Goal: Check status: Check status

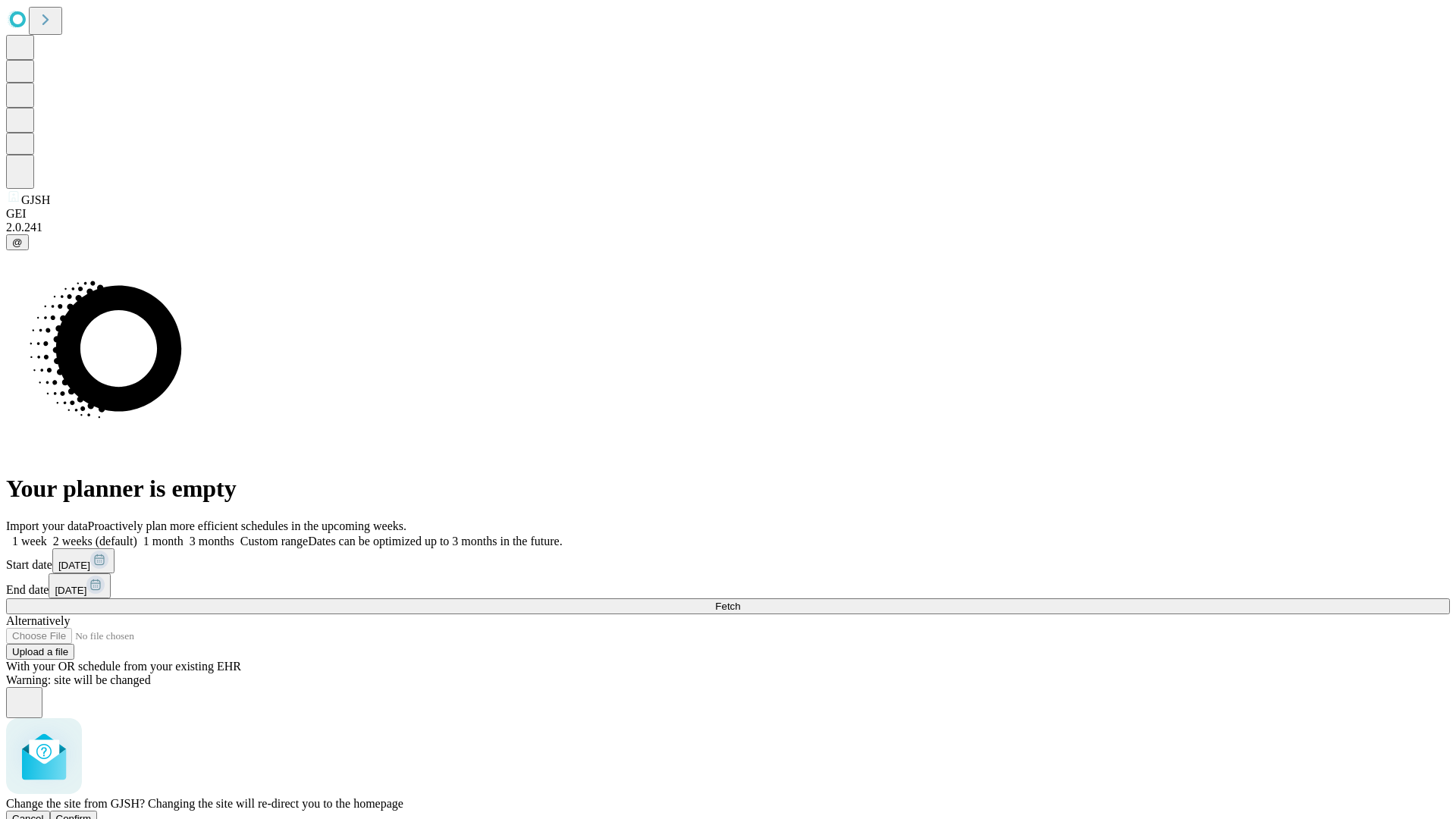
click at [91, 813] on span "Confirm" at bounding box center [74, 819] width 35 height 11
click at [47, 534] on label "1 week" at bounding box center [27, 541] width 41 height 13
click at [741, 601] on span "Fetch" at bounding box center [728, 606] width 25 height 11
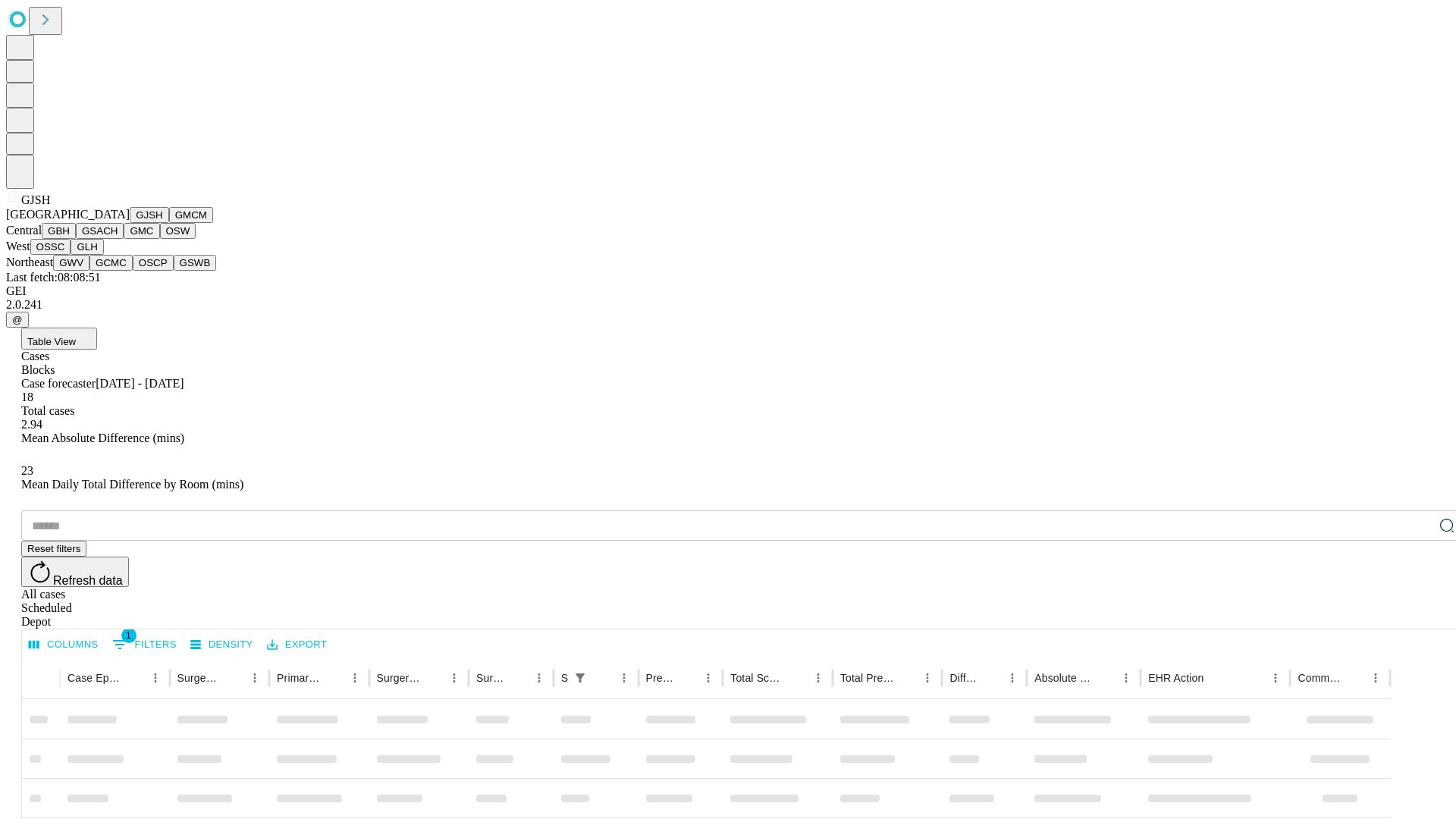
click at [169, 223] on button "GMCM" at bounding box center [190, 215] width 44 height 16
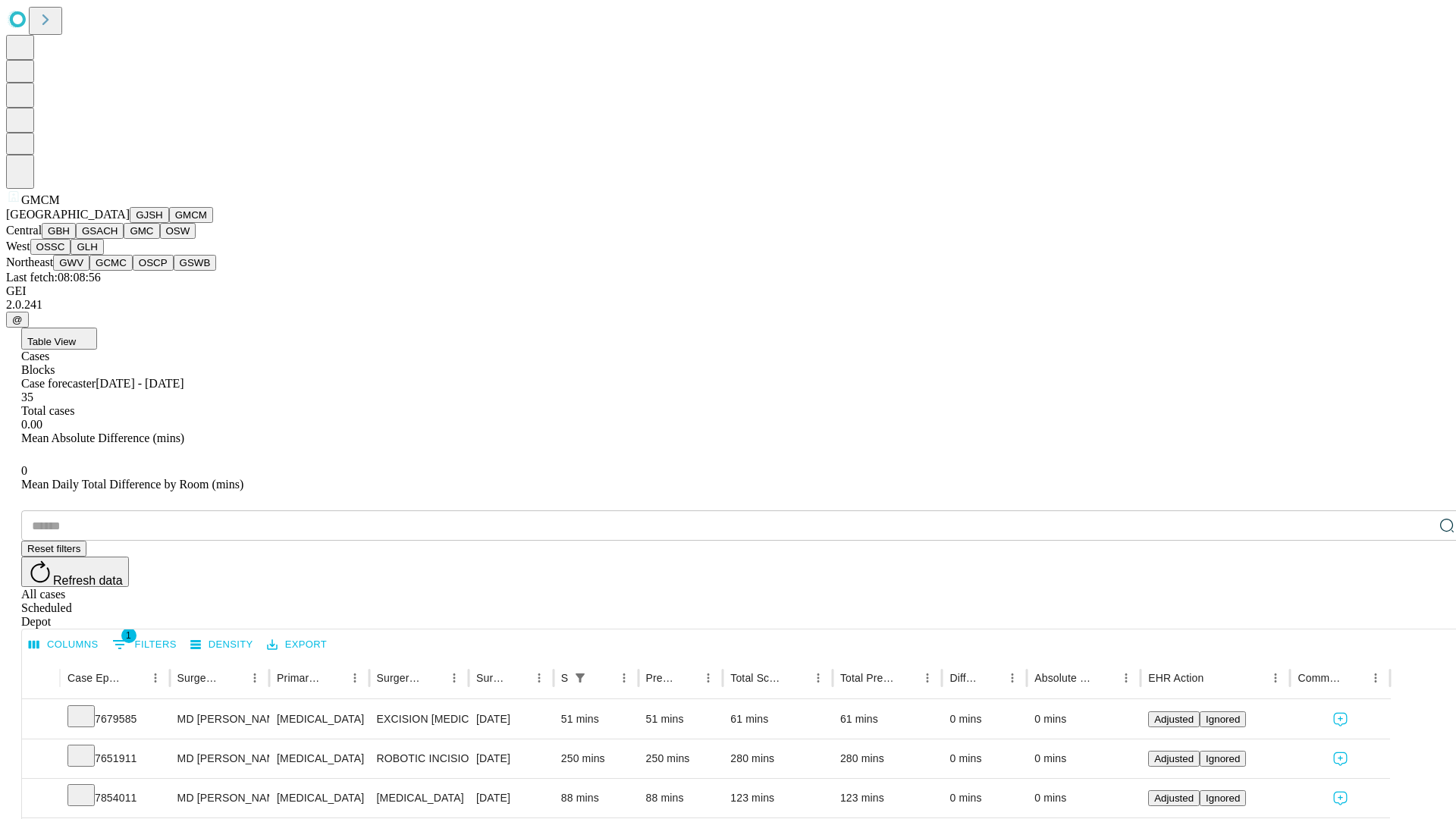
click at [76, 239] on button "GBH" at bounding box center [59, 230] width 35 height 16
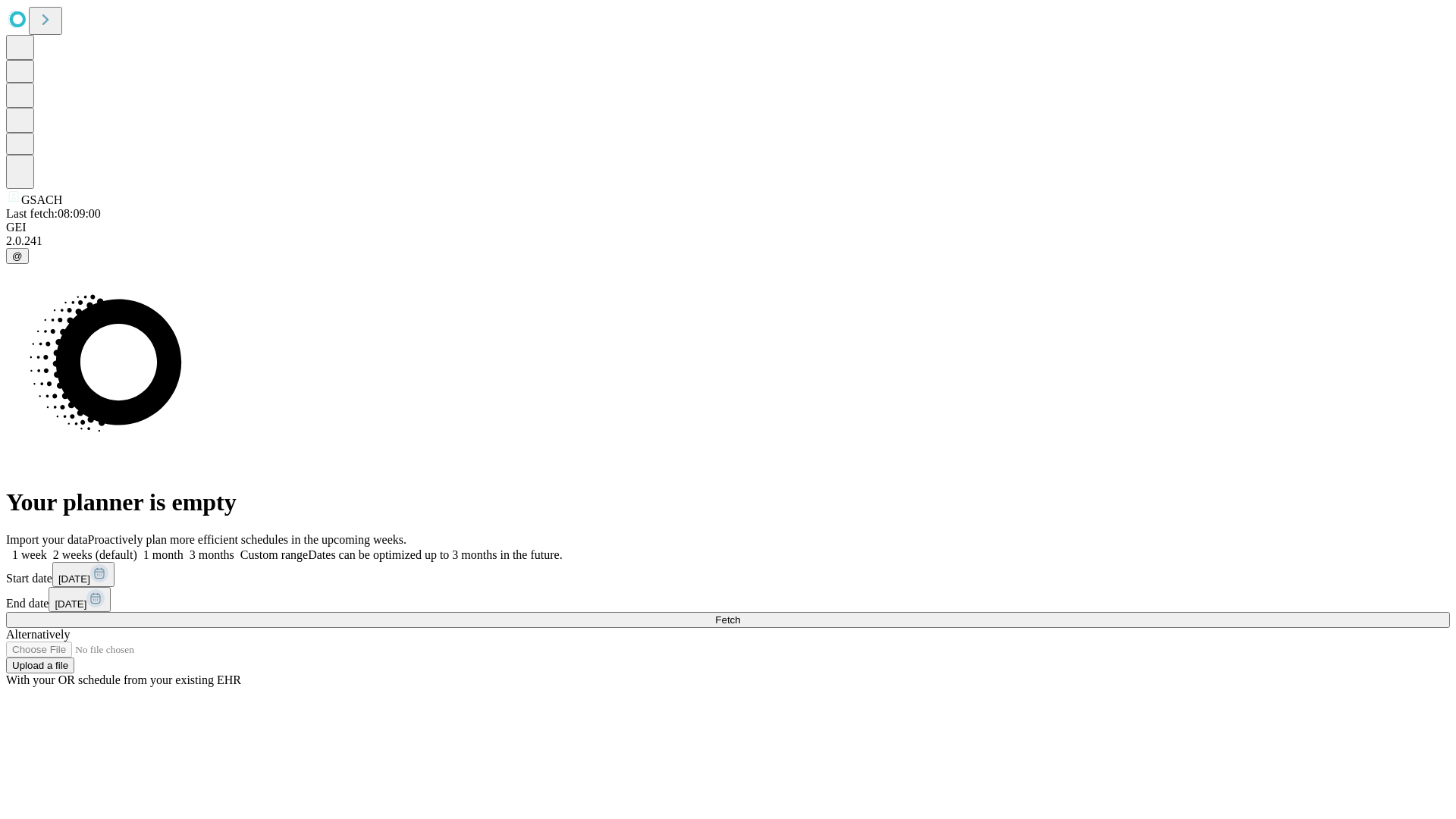
click at [47, 548] on label "1 week" at bounding box center [27, 555] width 41 height 13
click at [741, 615] on span "Fetch" at bounding box center [728, 620] width 25 height 11
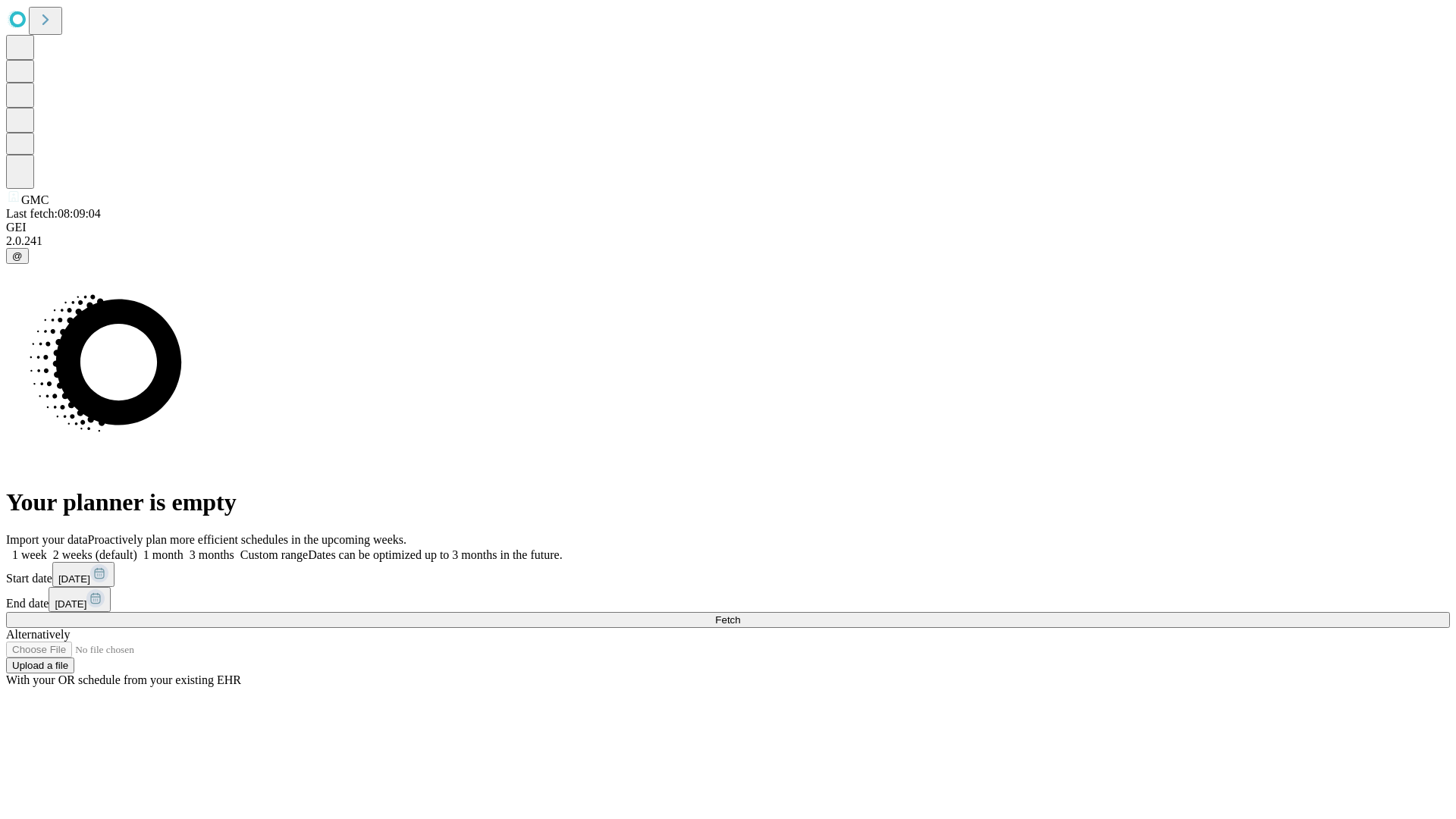
click at [47, 548] on label "1 week" at bounding box center [27, 555] width 41 height 13
click at [741, 615] on span "Fetch" at bounding box center [728, 620] width 25 height 11
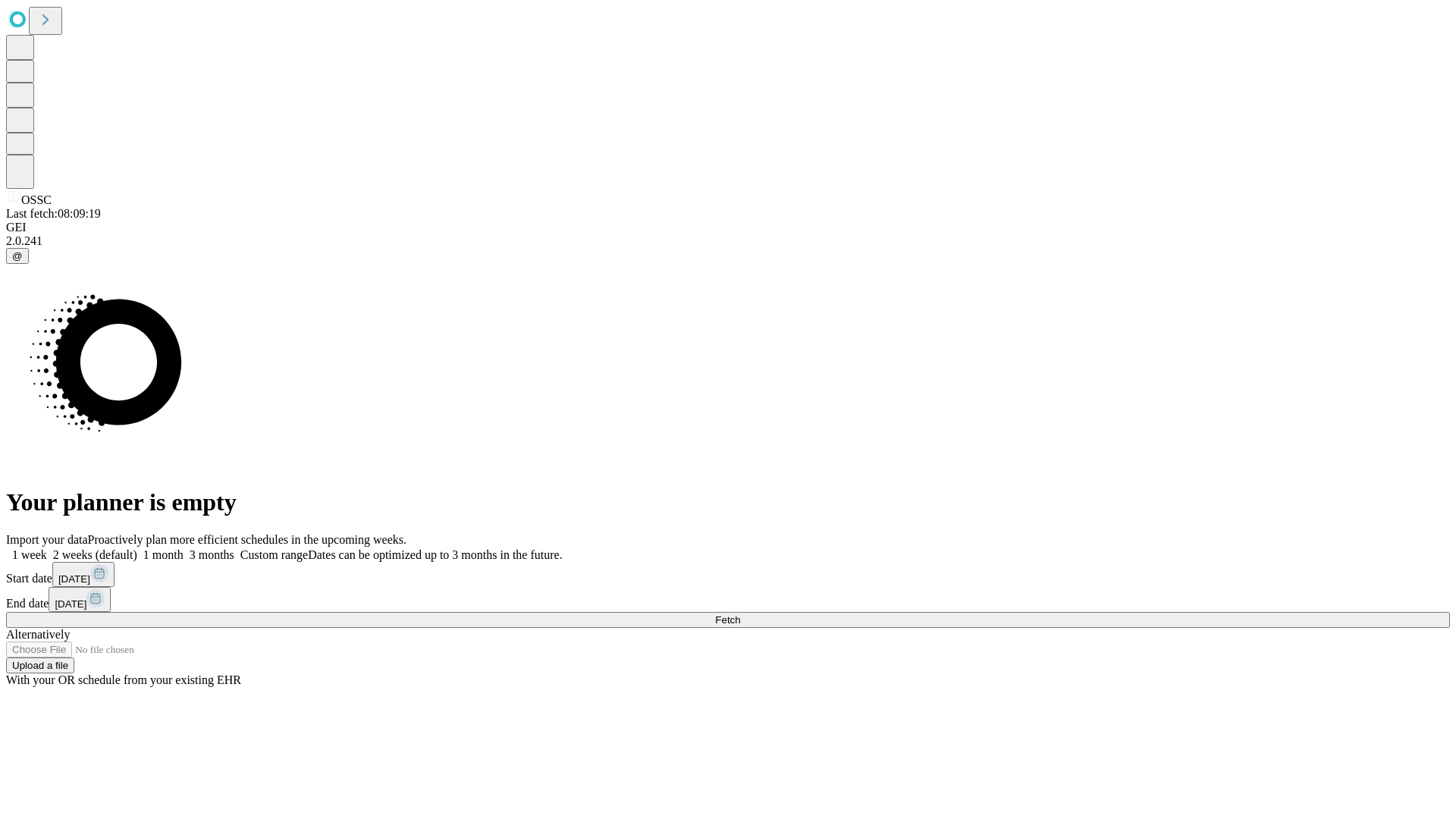
click at [47, 548] on label "1 week" at bounding box center [27, 555] width 41 height 13
click at [741, 615] on span "Fetch" at bounding box center [728, 620] width 25 height 11
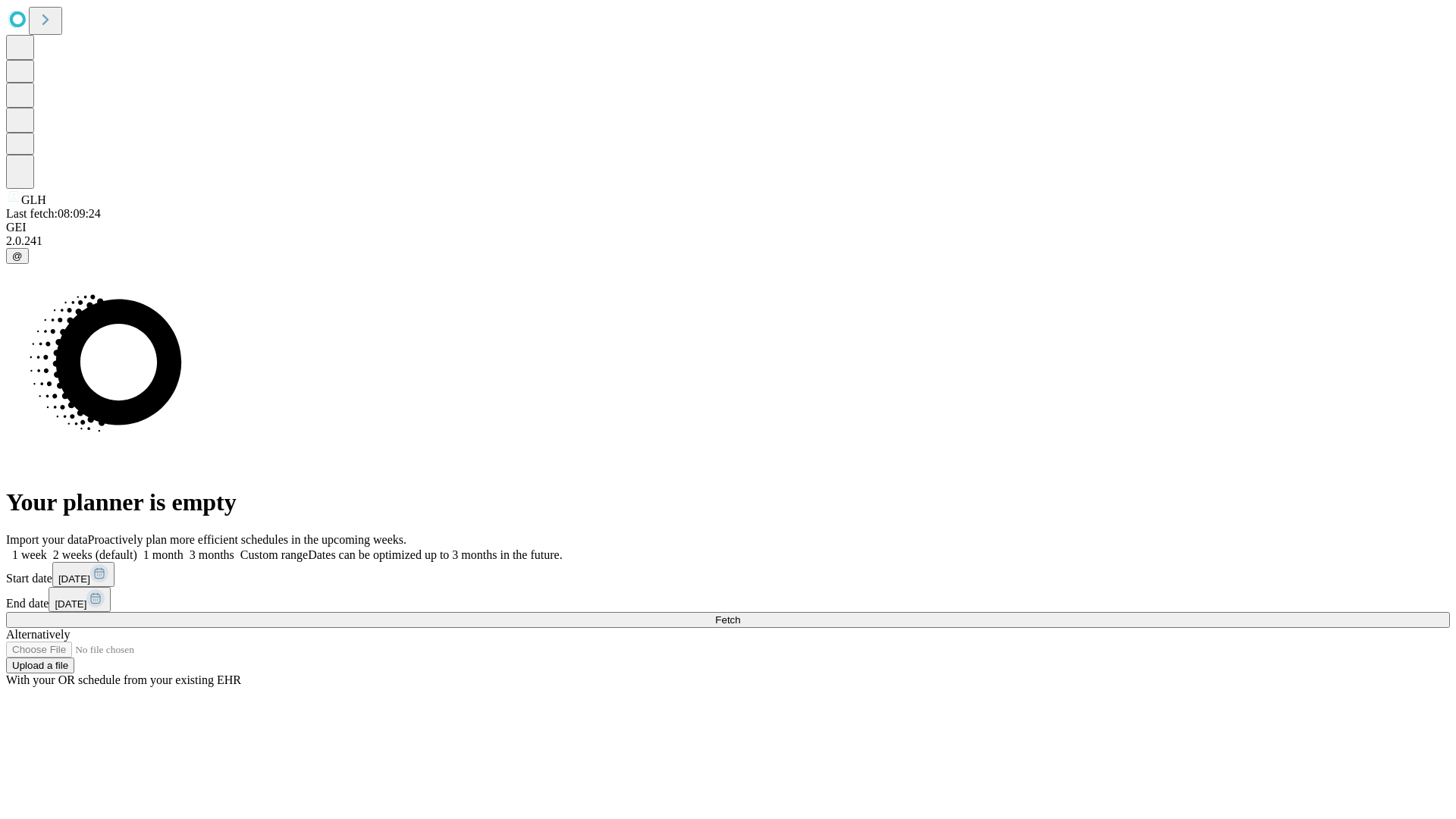
click at [741, 615] on span "Fetch" at bounding box center [728, 620] width 25 height 11
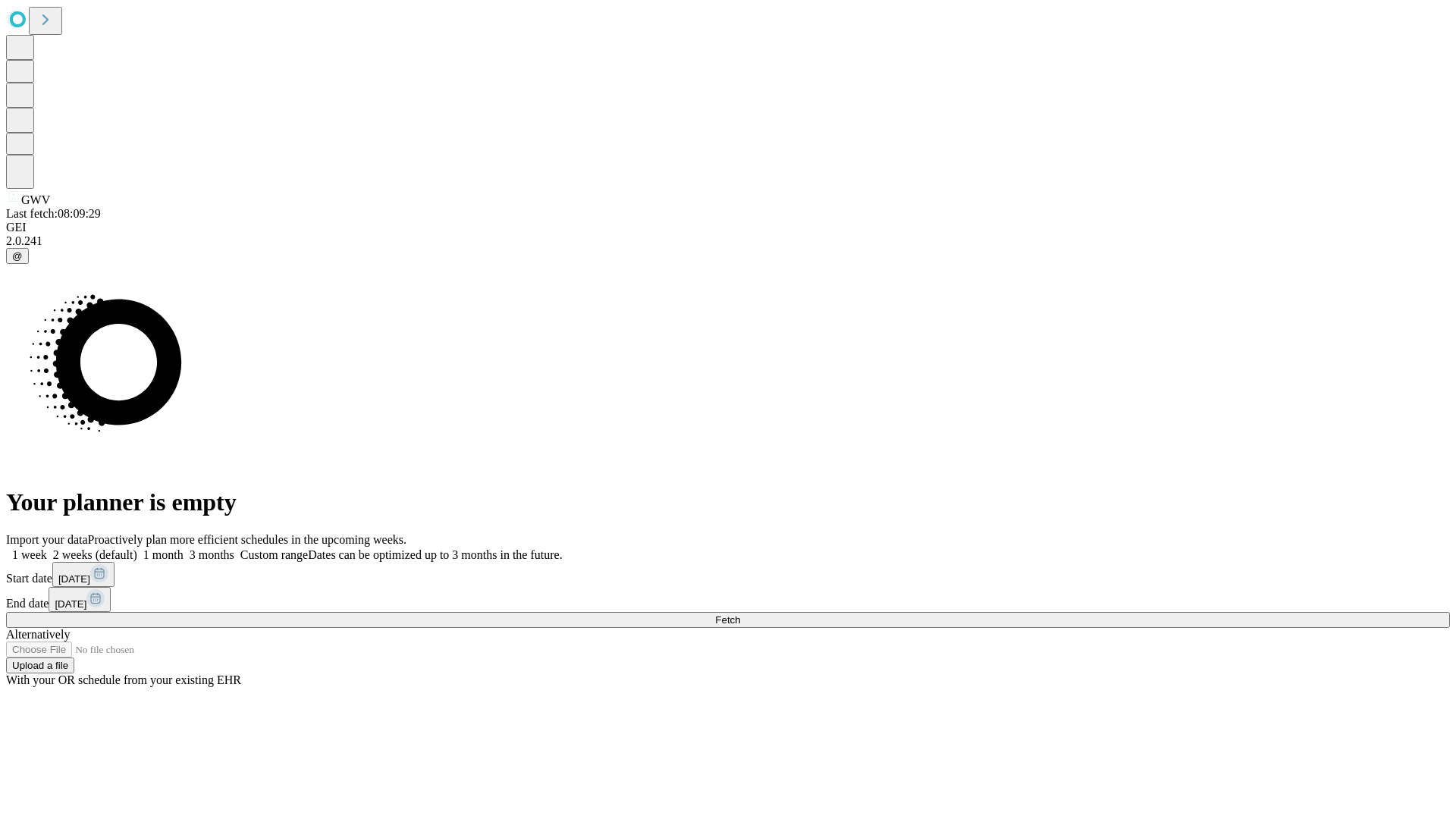
click at [47, 548] on label "1 week" at bounding box center [27, 555] width 41 height 13
click at [741, 615] on span "Fetch" at bounding box center [728, 620] width 25 height 11
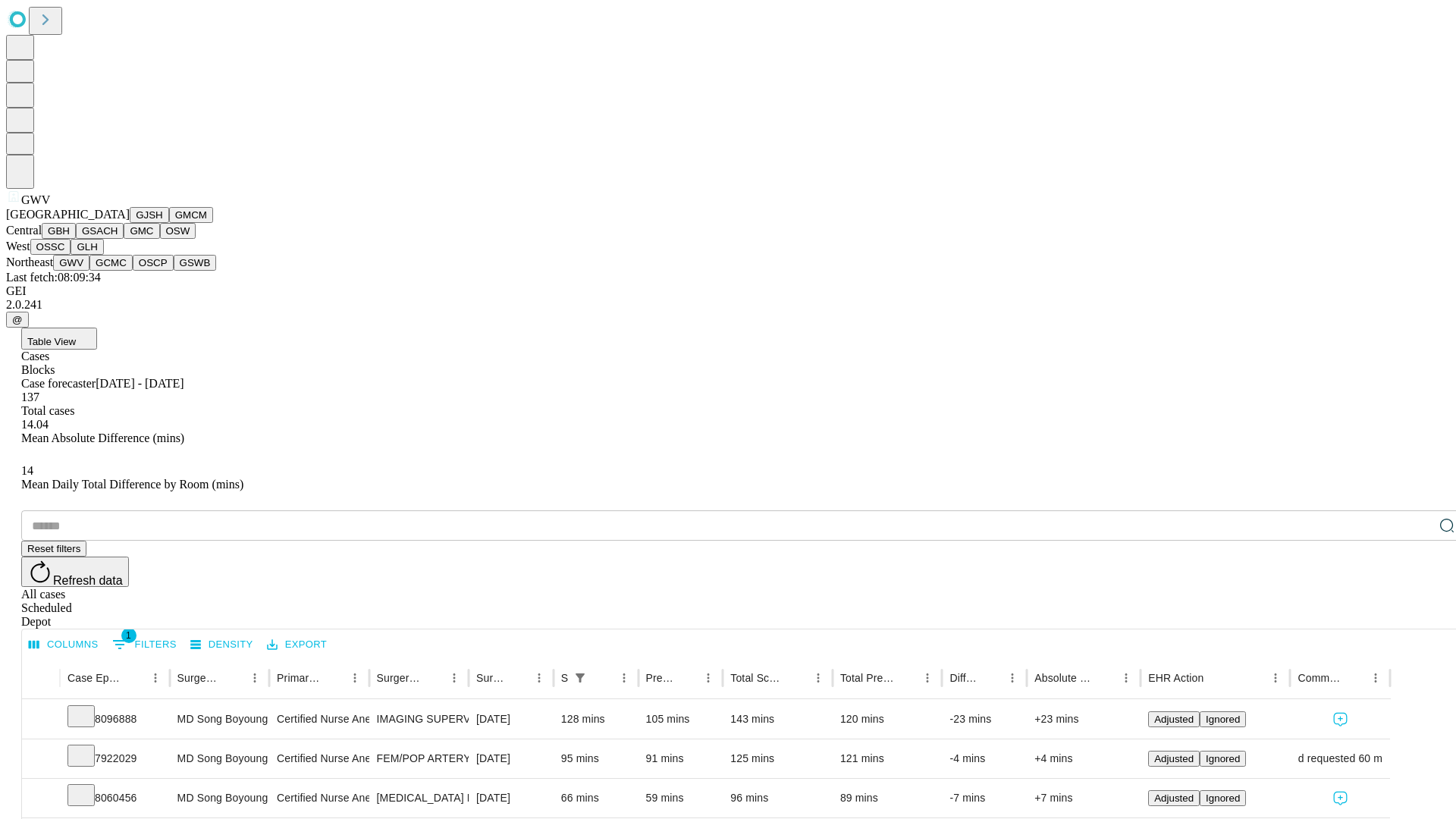
click at [118, 271] on button "GCMC" at bounding box center [111, 262] width 43 height 16
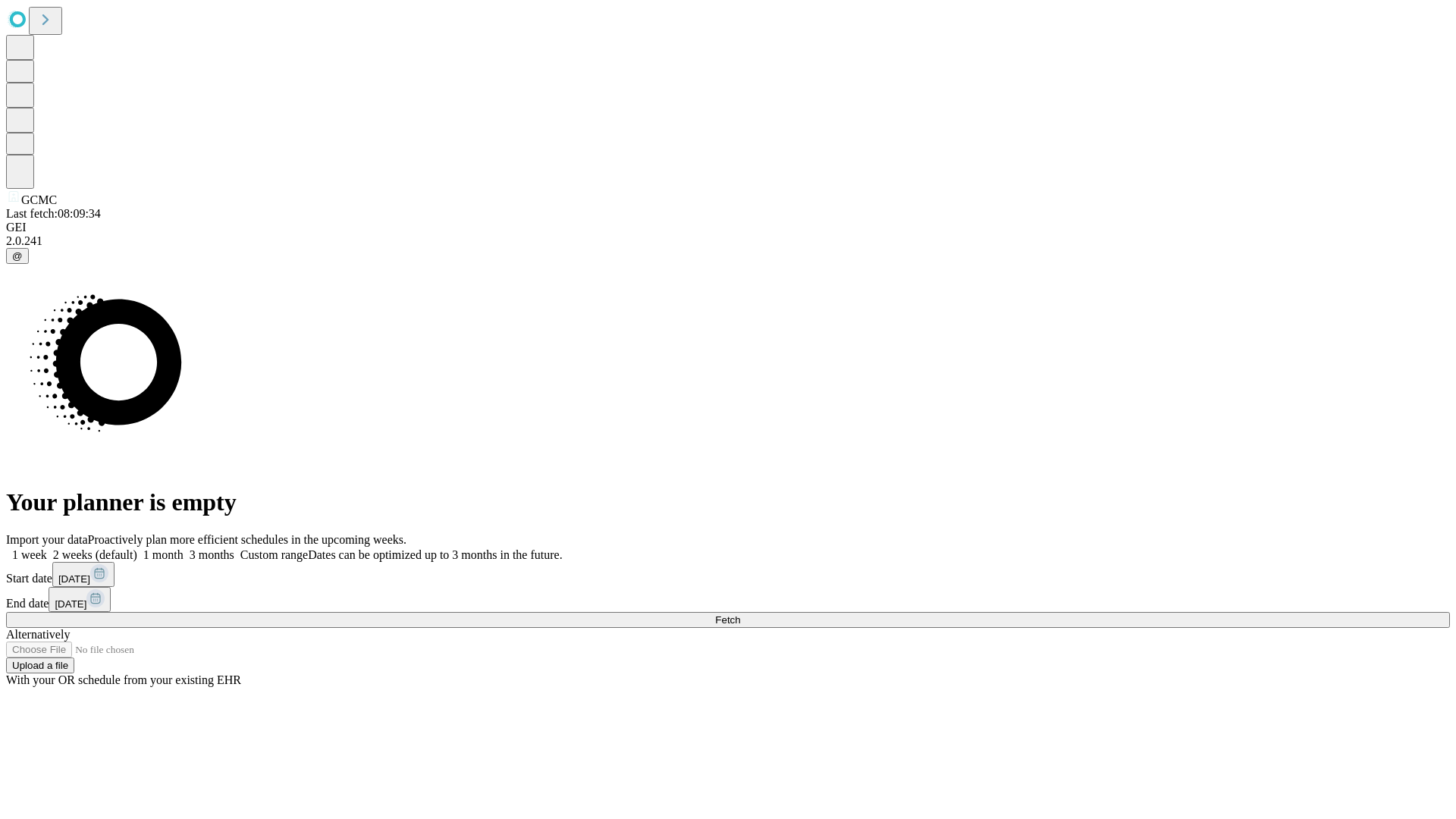
click at [741, 615] on span "Fetch" at bounding box center [728, 620] width 25 height 11
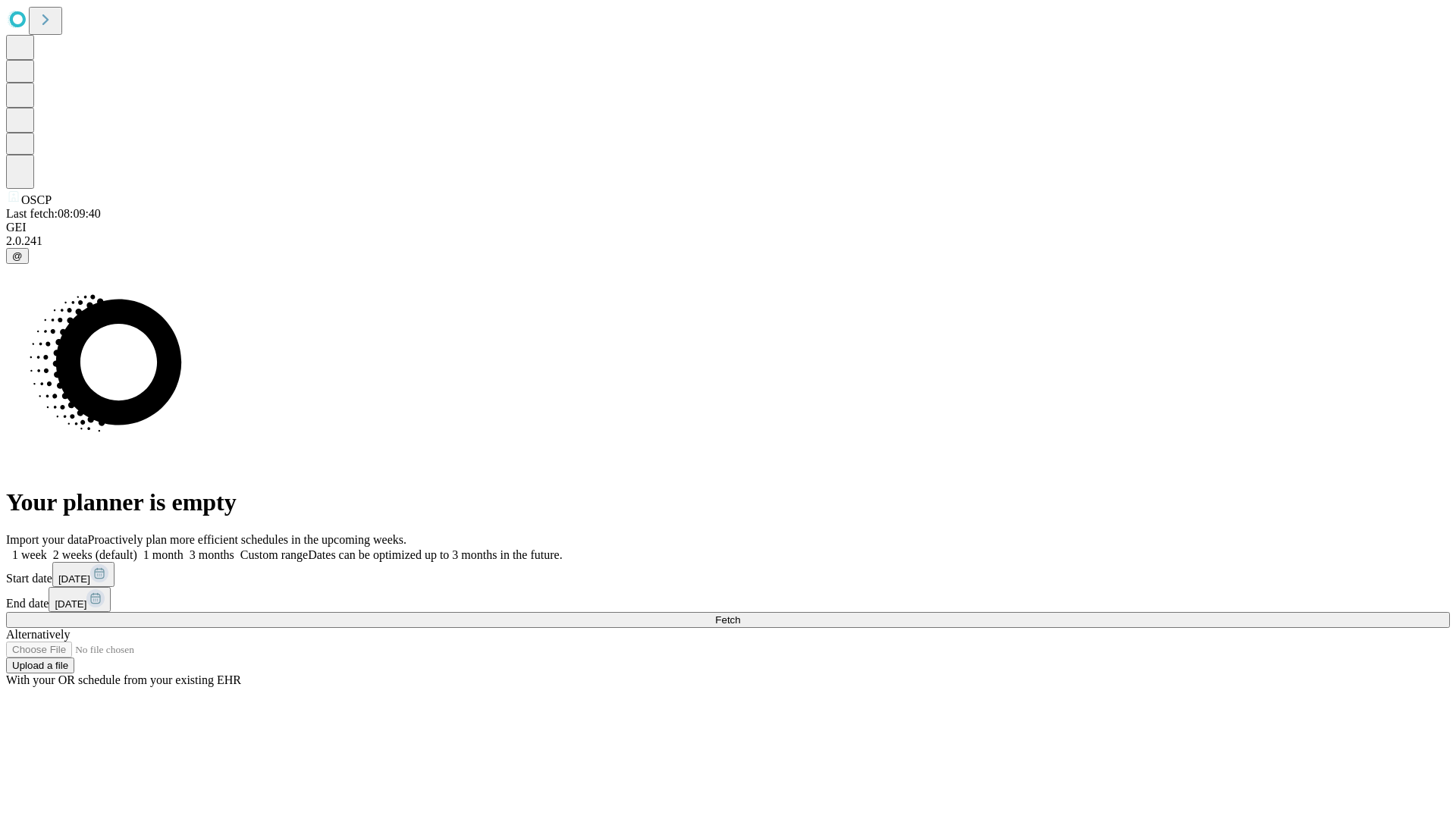
click at [47, 548] on label "1 week" at bounding box center [27, 555] width 41 height 13
click at [741, 615] on span "Fetch" at bounding box center [728, 620] width 25 height 11
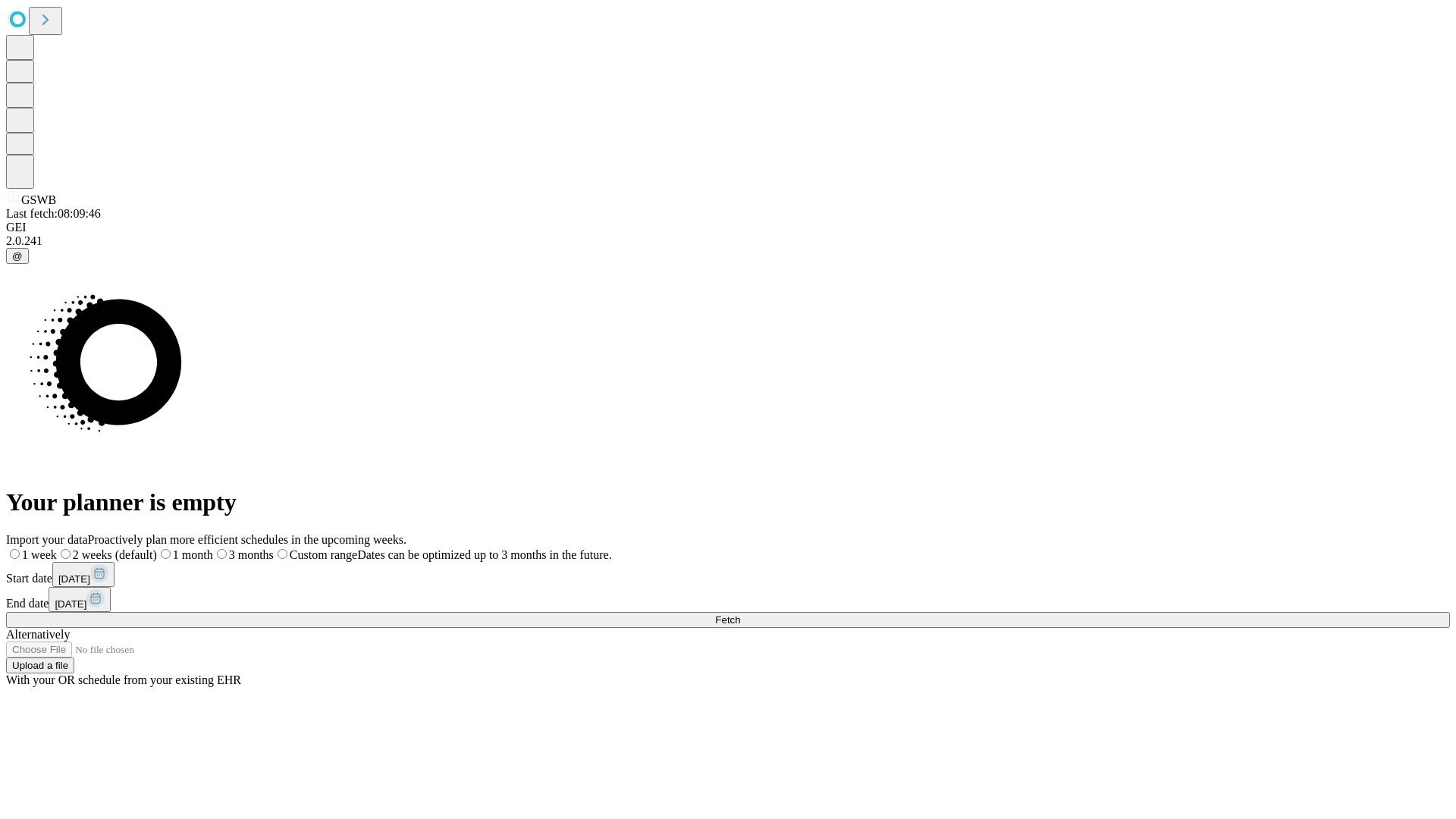
click at [57, 548] on label "1 week" at bounding box center [32, 555] width 50 height 13
click at [741, 615] on span "Fetch" at bounding box center [728, 620] width 25 height 11
